Goal: Task Accomplishment & Management: Use online tool/utility

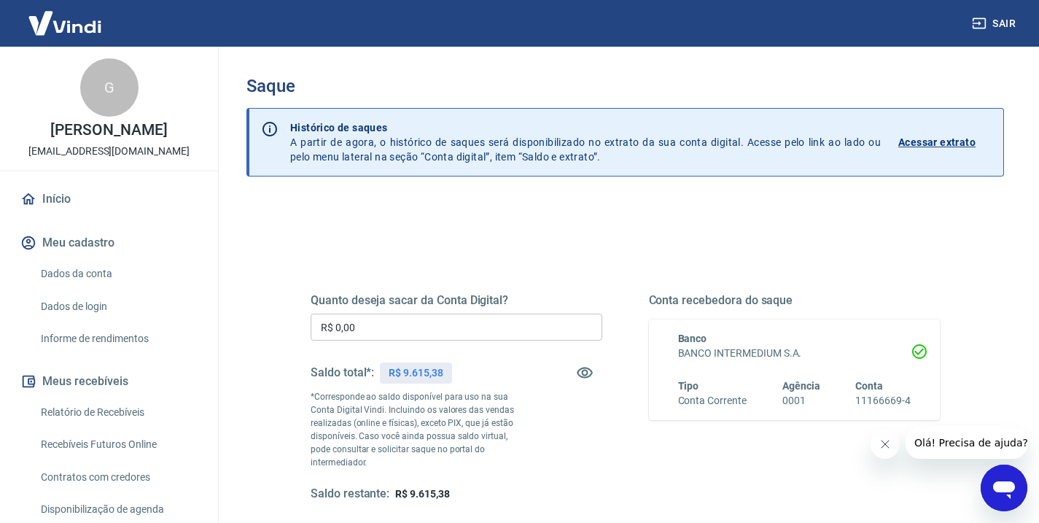
click at [362, 329] on input "R$ 0,00" at bounding box center [456, 326] width 292 height 27
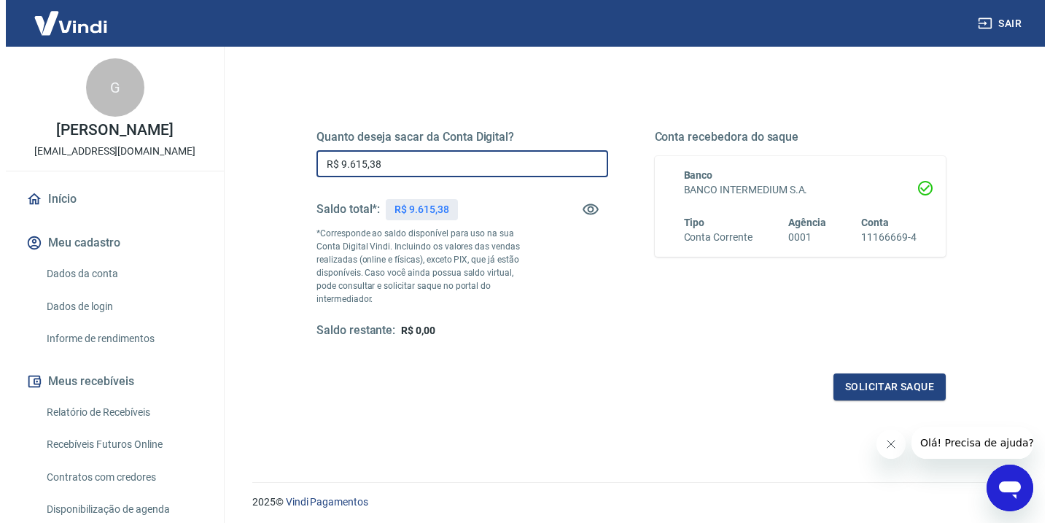
scroll to position [198, 0]
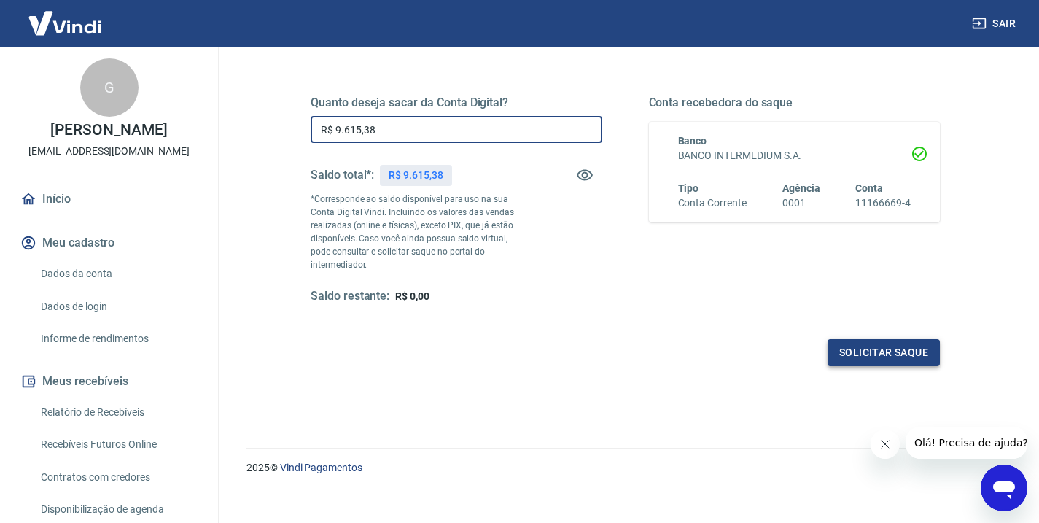
type input "R$ 9.615,38"
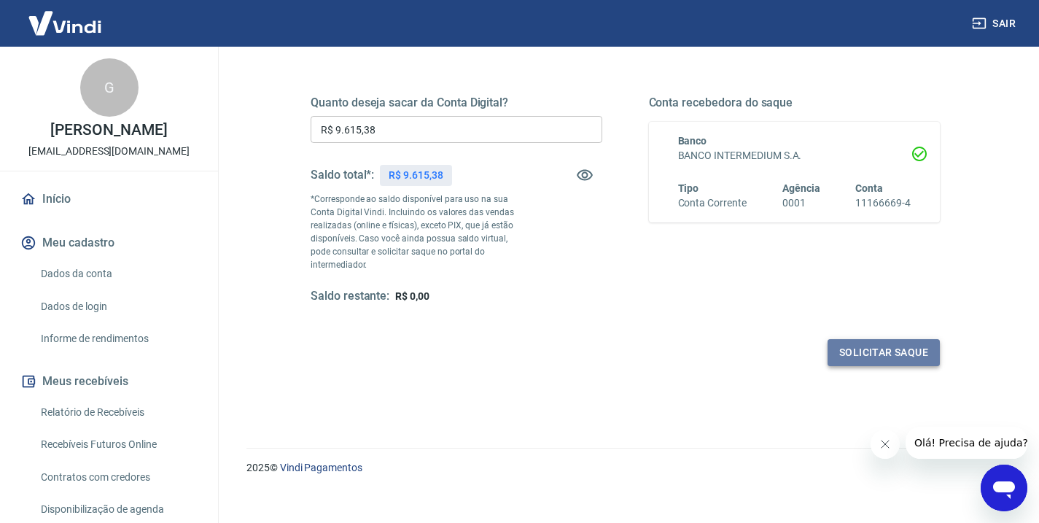
click at [870, 343] on button "Solicitar saque" at bounding box center [883, 352] width 112 height 27
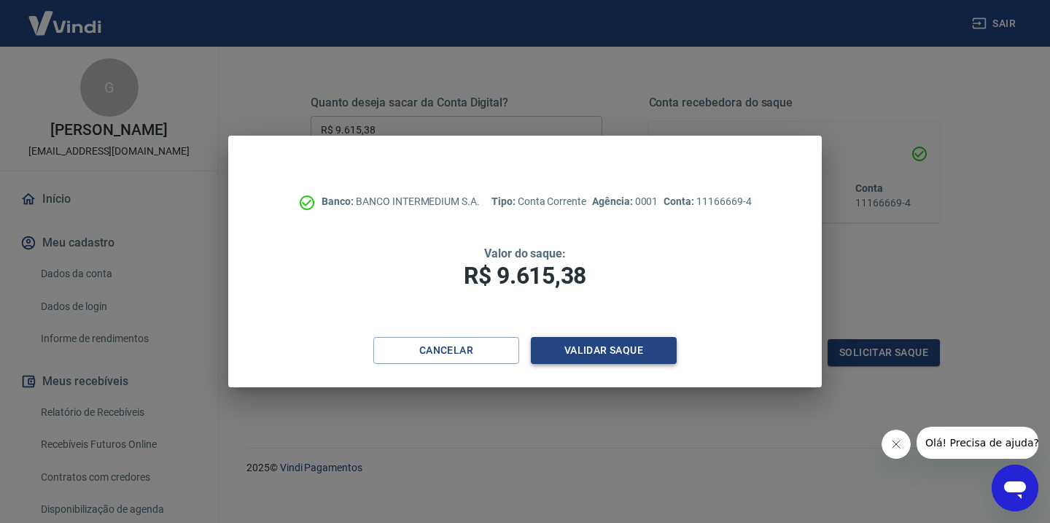
click at [642, 347] on button "Validar saque" at bounding box center [604, 350] width 146 height 27
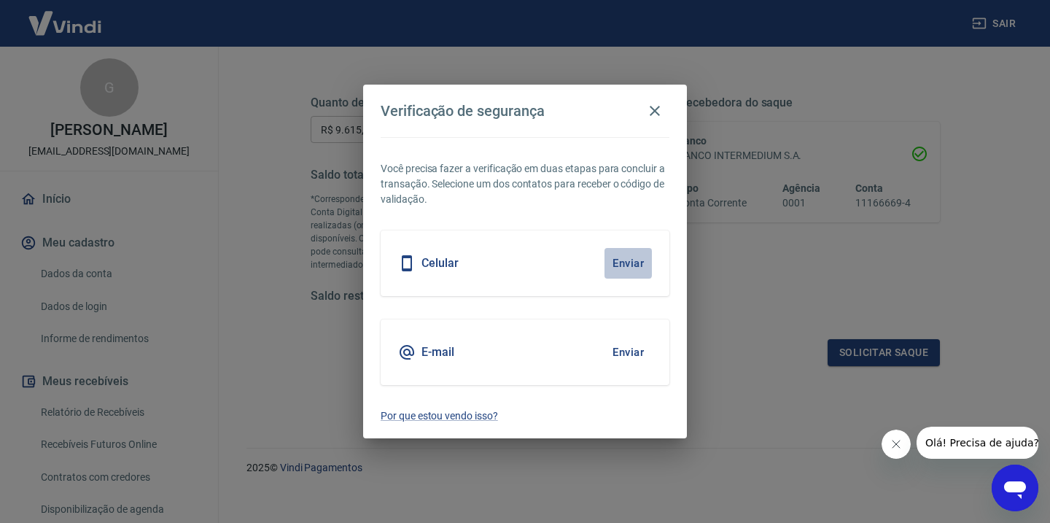
click at [632, 262] on button "Enviar" at bounding box center [627, 263] width 47 height 31
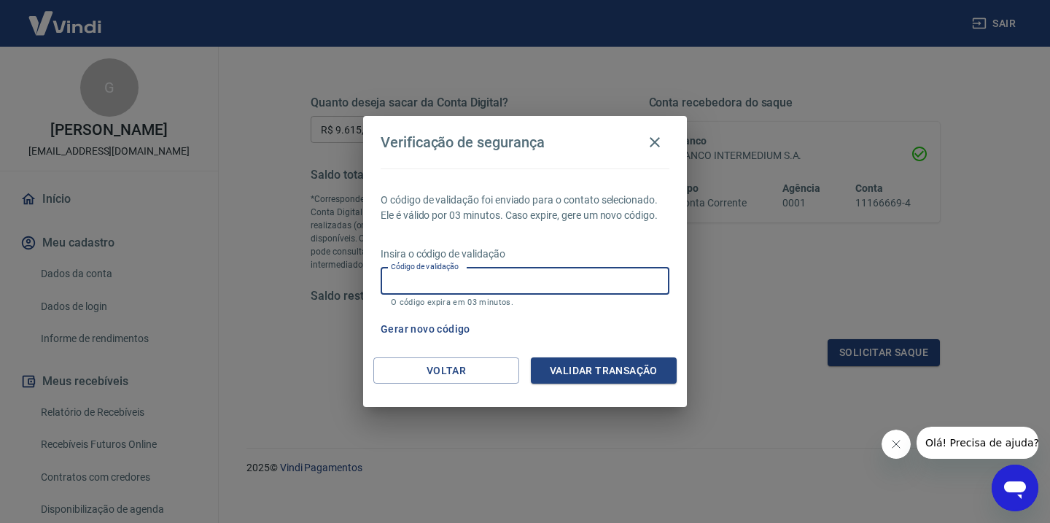
click at [616, 277] on input "Código de validação" at bounding box center [524, 280] width 289 height 27
type input "935546"
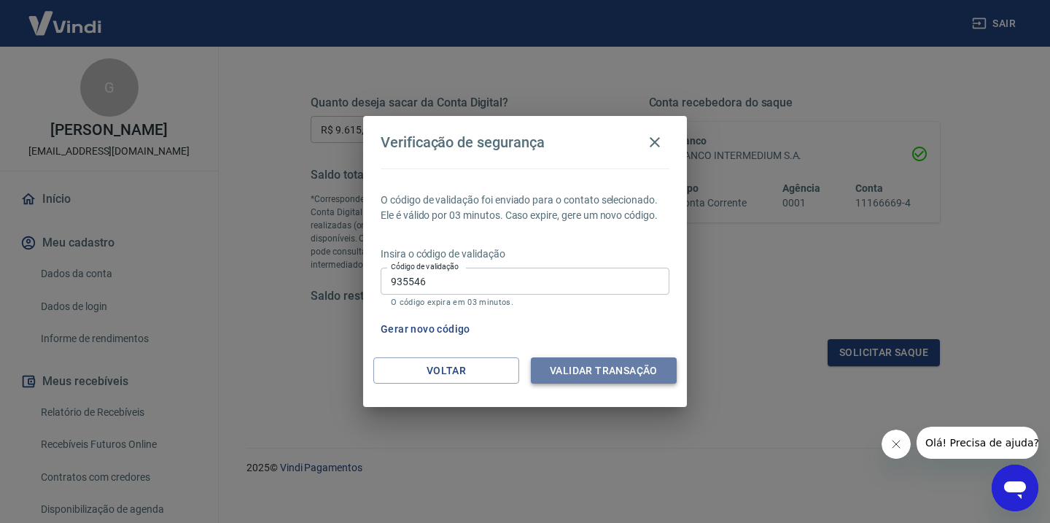
click at [611, 372] on button "Validar transação" at bounding box center [604, 370] width 146 height 27
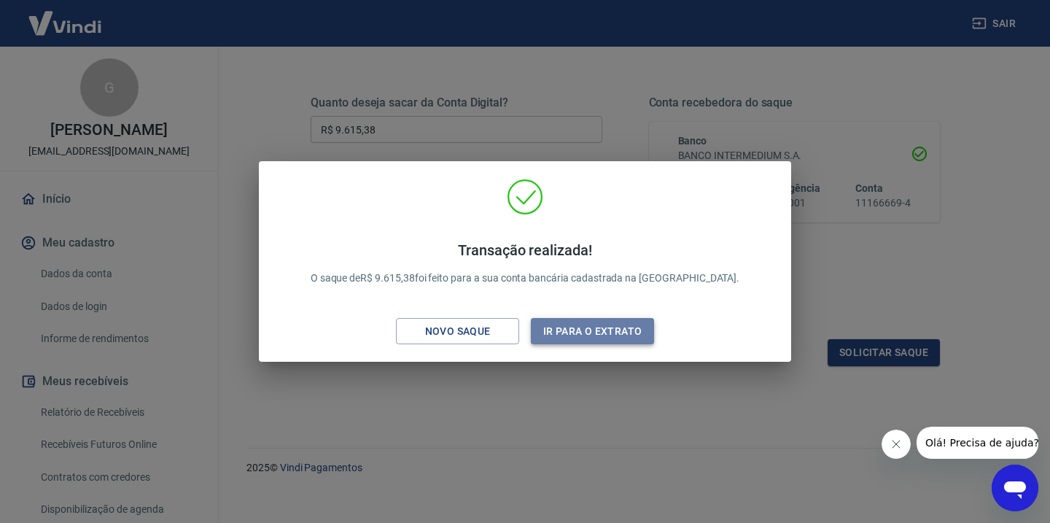
click at [588, 334] on button "Ir para o extrato" at bounding box center [592, 331] width 123 height 27
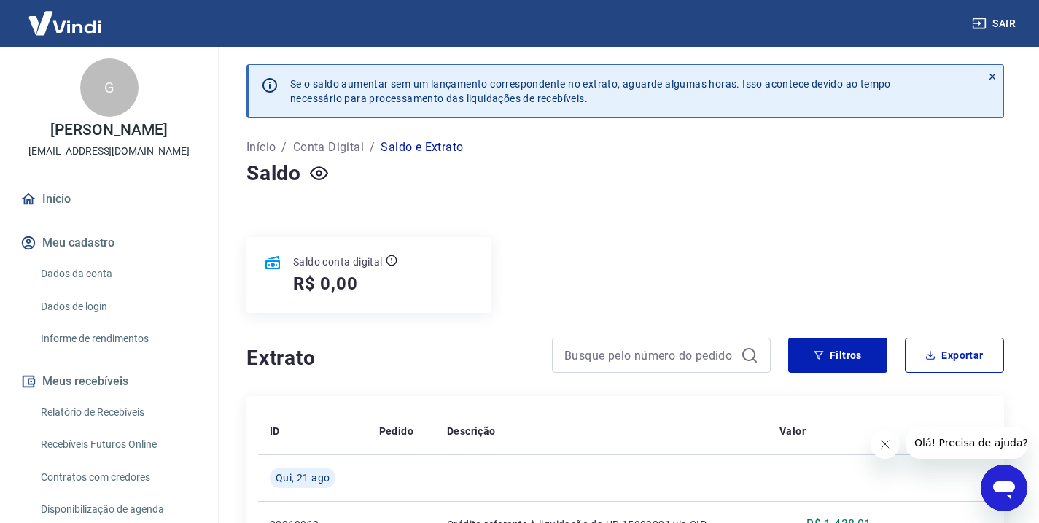
click at [63, 198] on link "Início" at bounding box center [108, 199] width 183 height 32
